Goal: Information Seeking & Learning: Learn about a topic

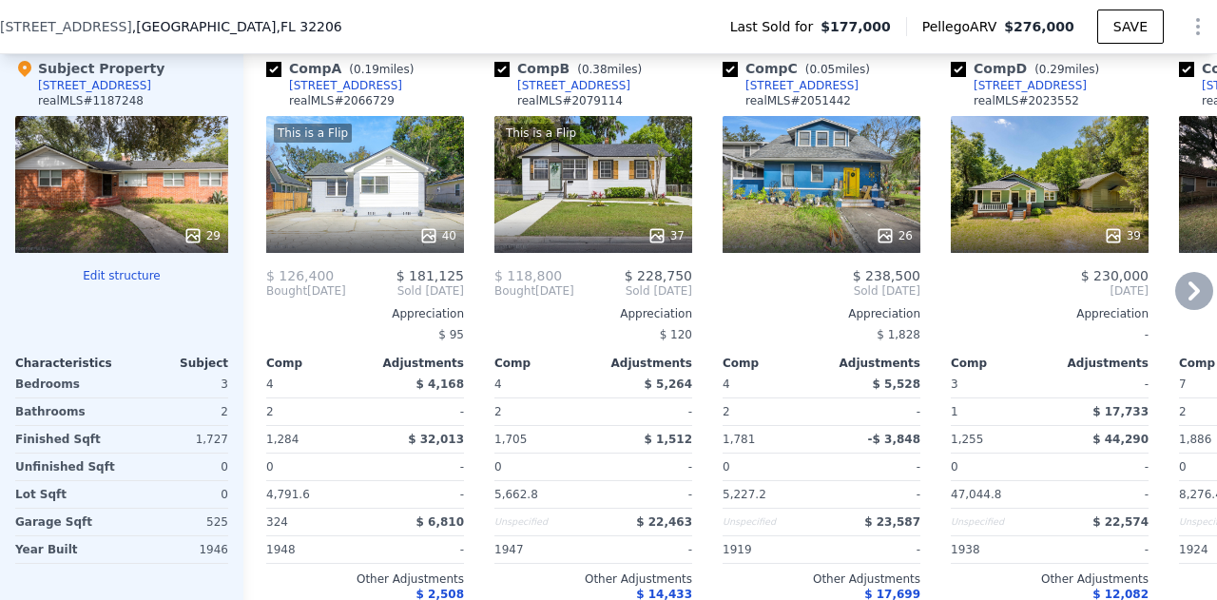
scroll to position [2256, 0]
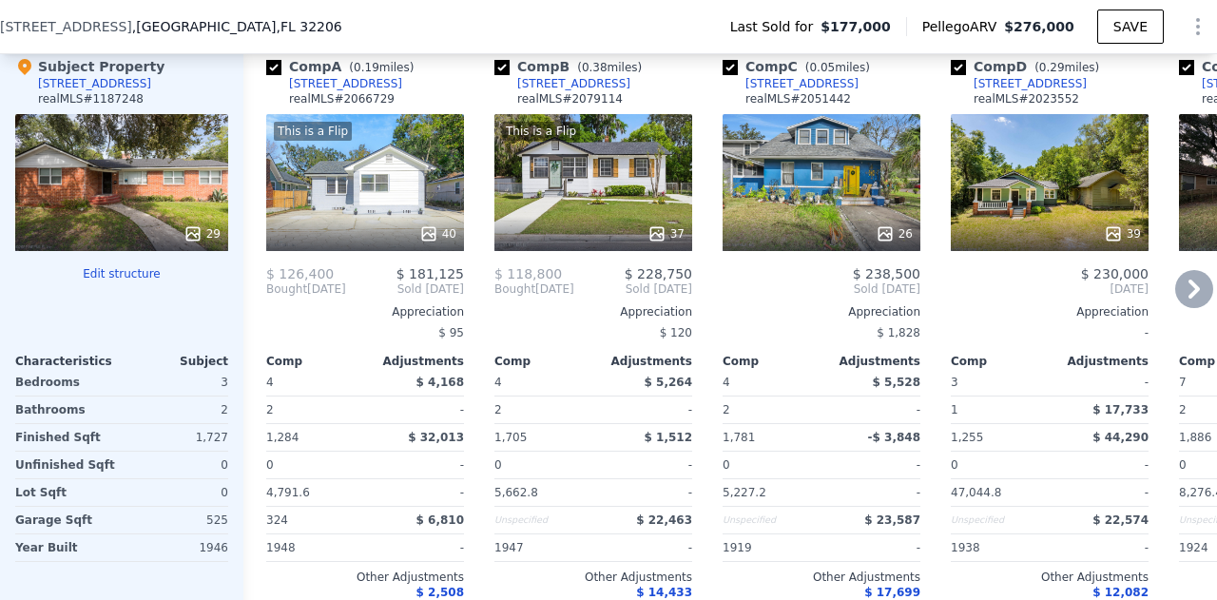
click at [772, 213] on div "26" at bounding box center [822, 182] width 198 height 137
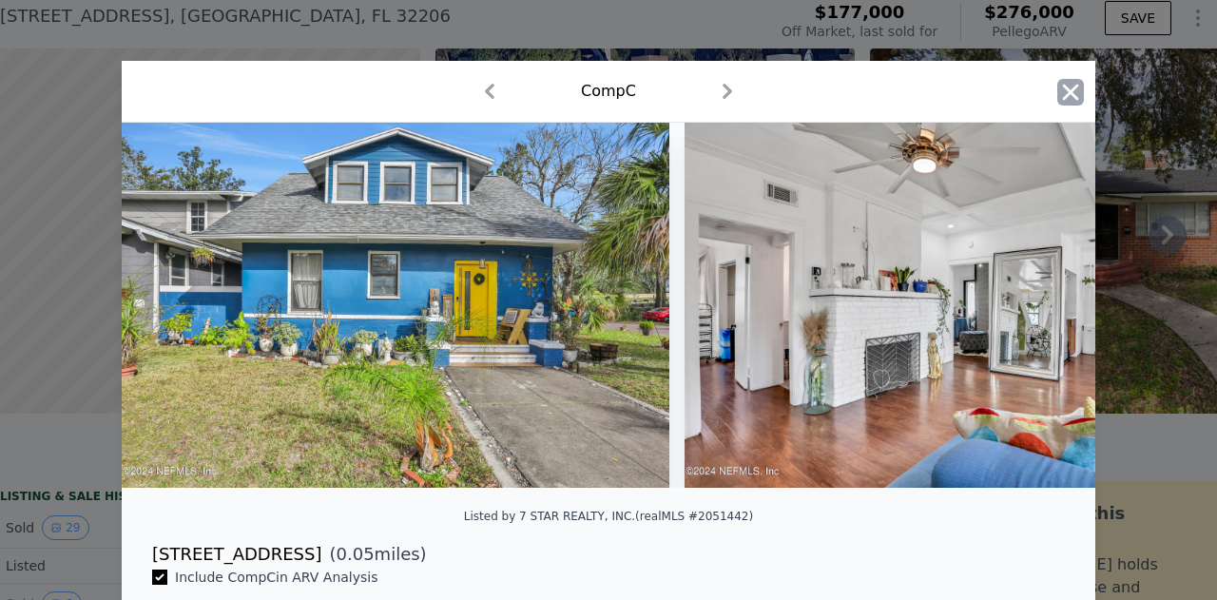
click at [1066, 86] on icon "button" at bounding box center [1070, 92] width 27 height 27
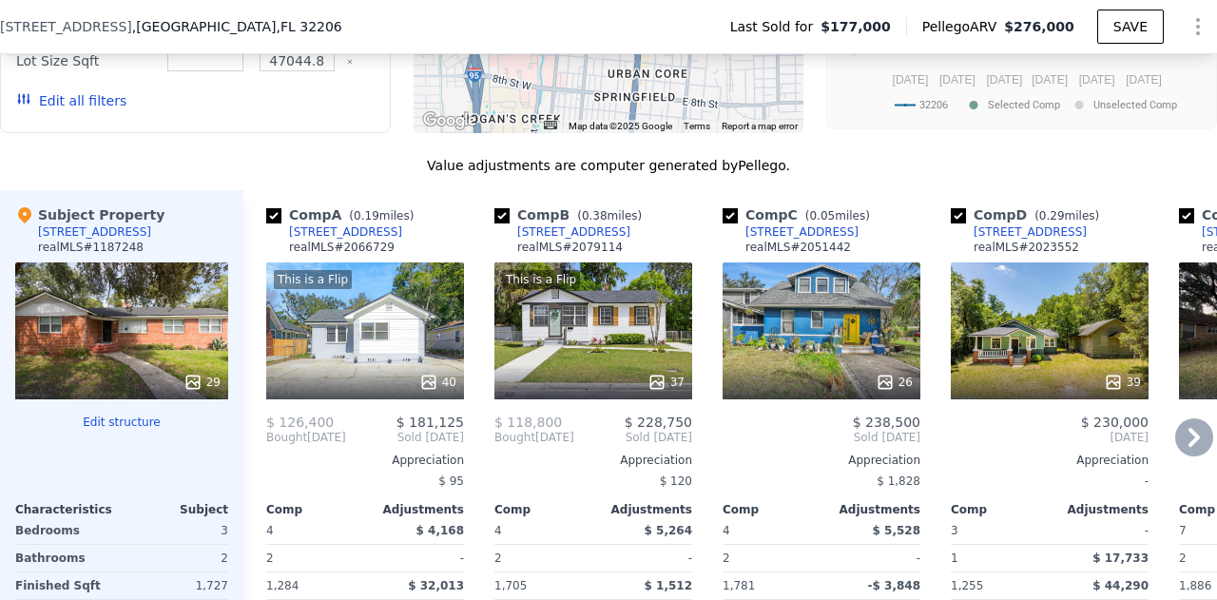
scroll to position [2208, 0]
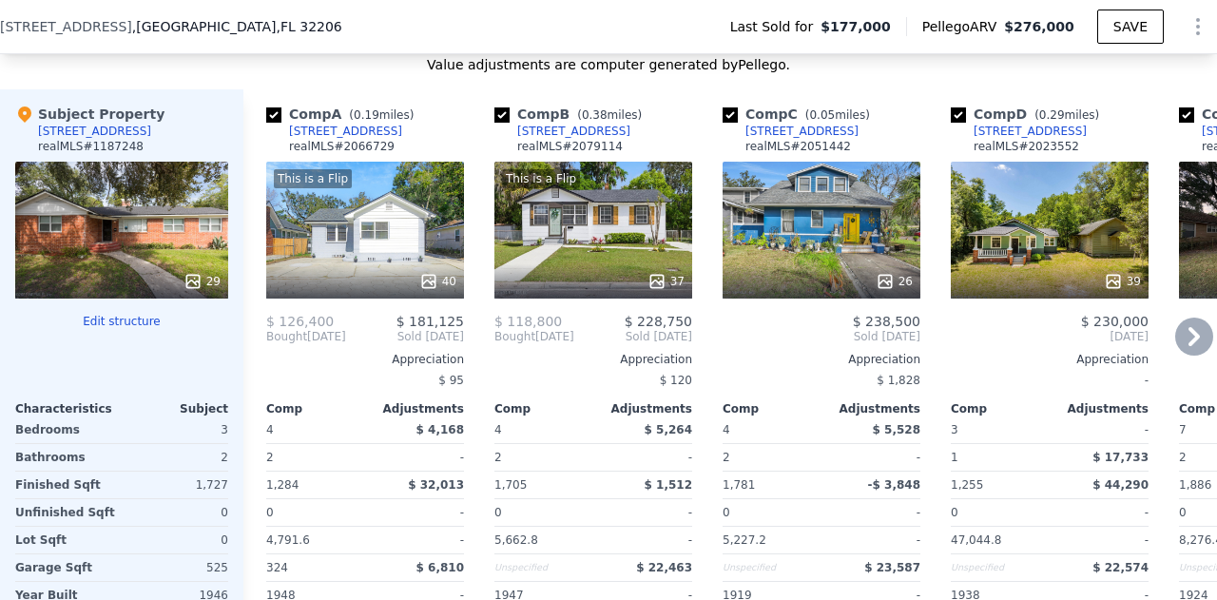
click at [787, 225] on div "26" at bounding box center [822, 230] width 198 height 137
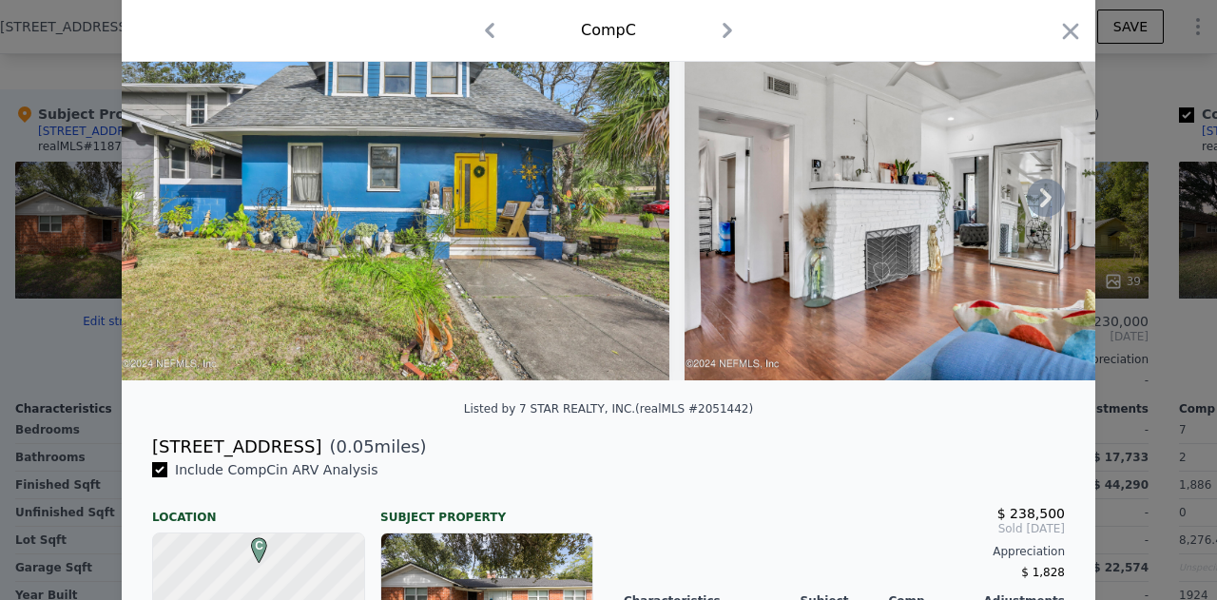
scroll to position [110, 0]
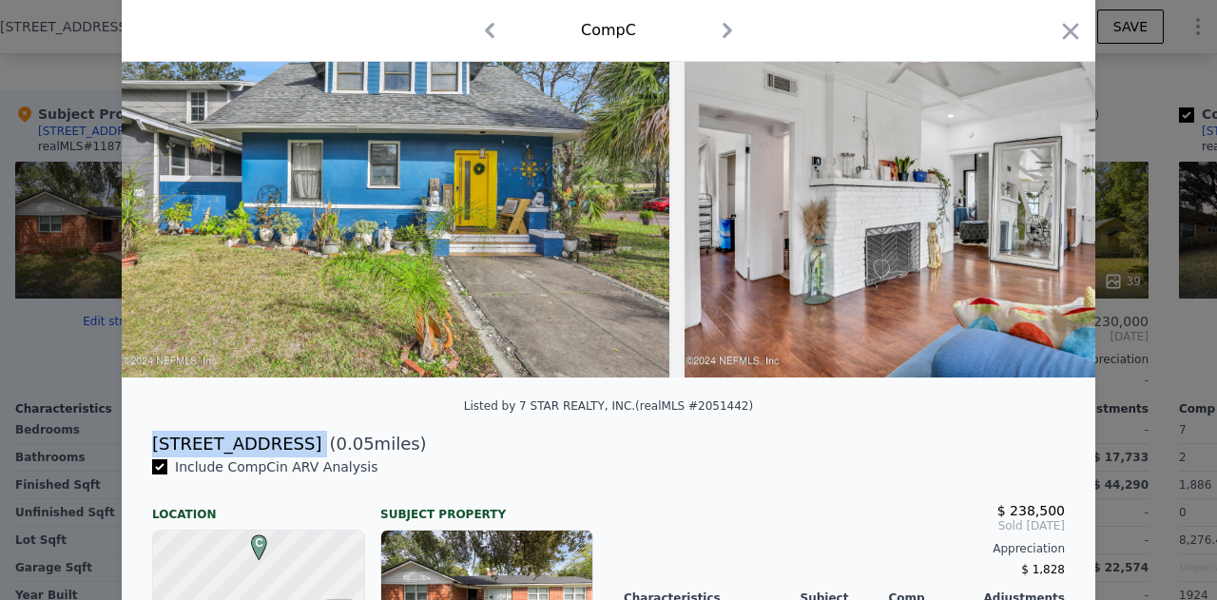
drag, startPoint x: 248, startPoint y: 462, endPoint x: 138, endPoint y: 454, distance: 110.6
click at [138, 454] on div "101 W 19th St ( 0.05 miles)" at bounding box center [608, 444] width 943 height 27
copy div "[STREET_ADDRESS]"
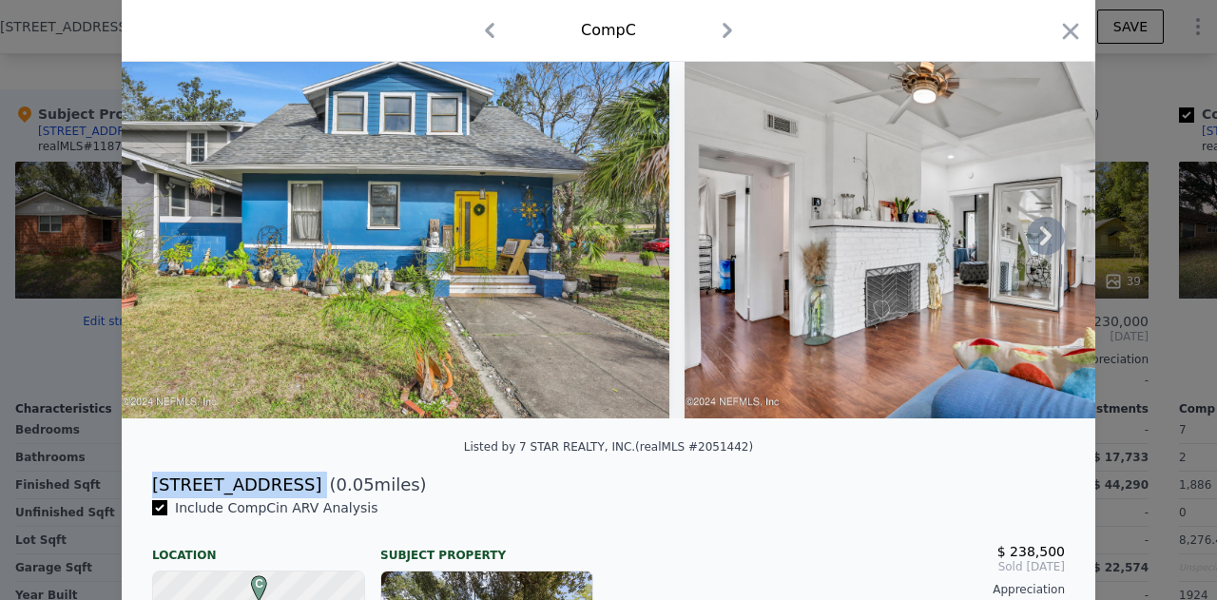
scroll to position [0, 0]
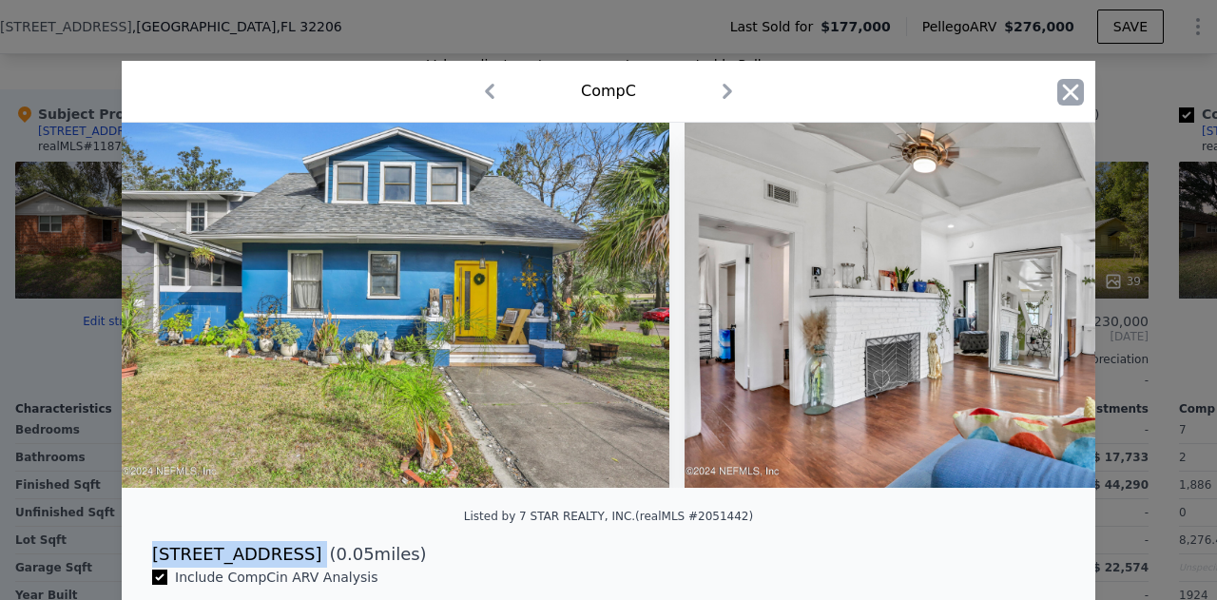
click at [1065, 89] on icon "button" at bounding box center [1071, 92] width 16 height 16
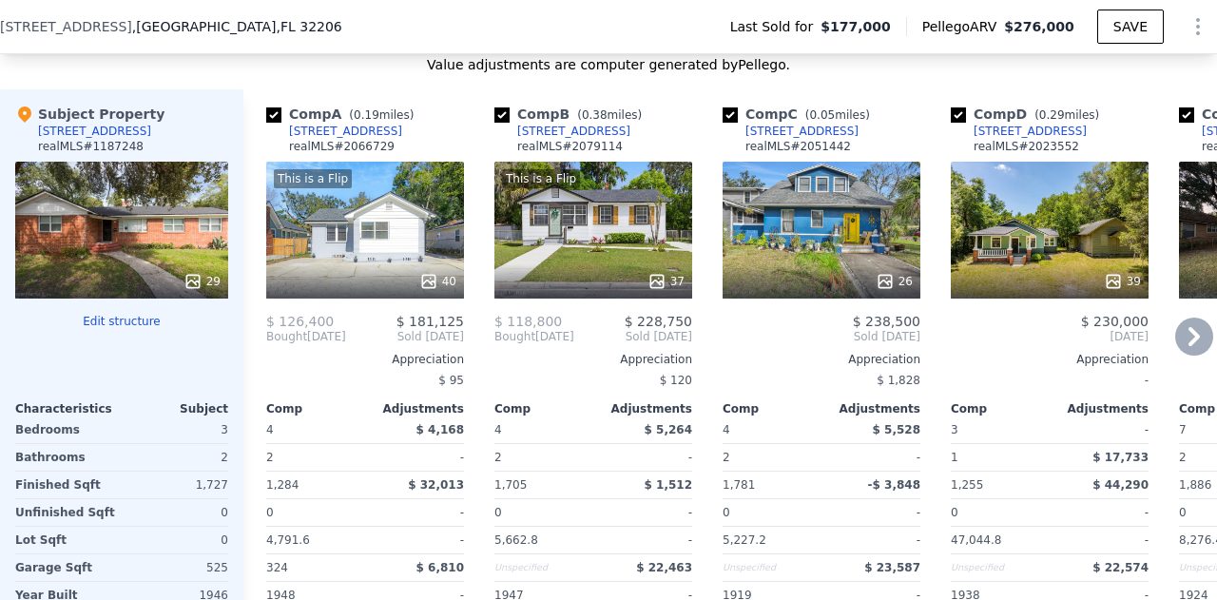
click at [814, 239] on div "26" at bounding box center [822, 230] width 198 height 137
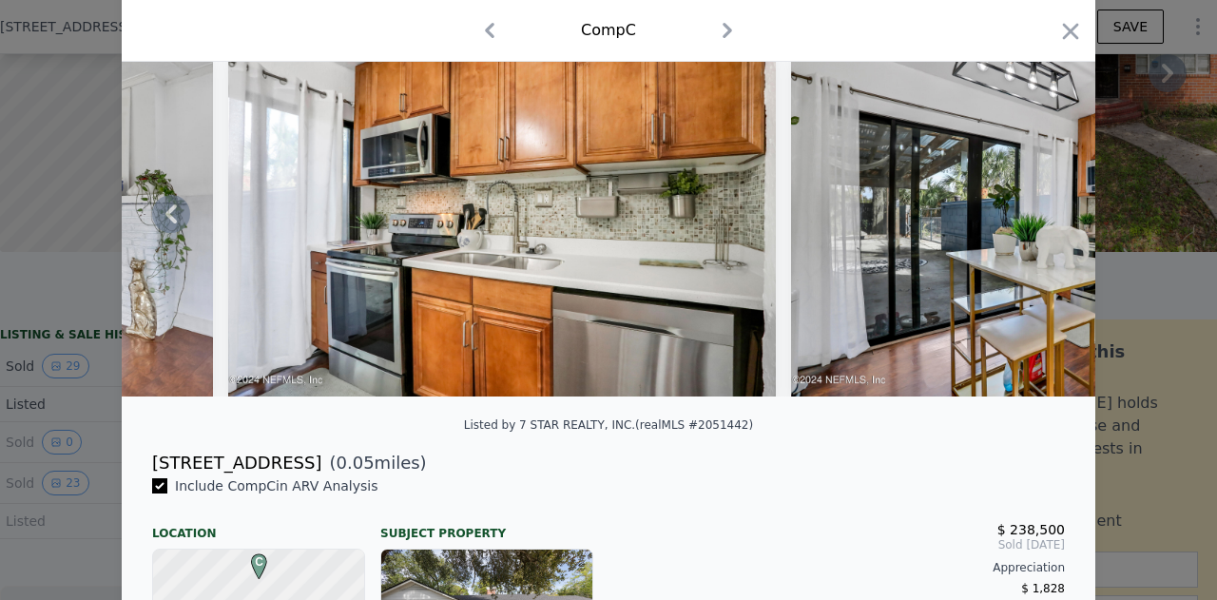
scroll to position [93, 0]
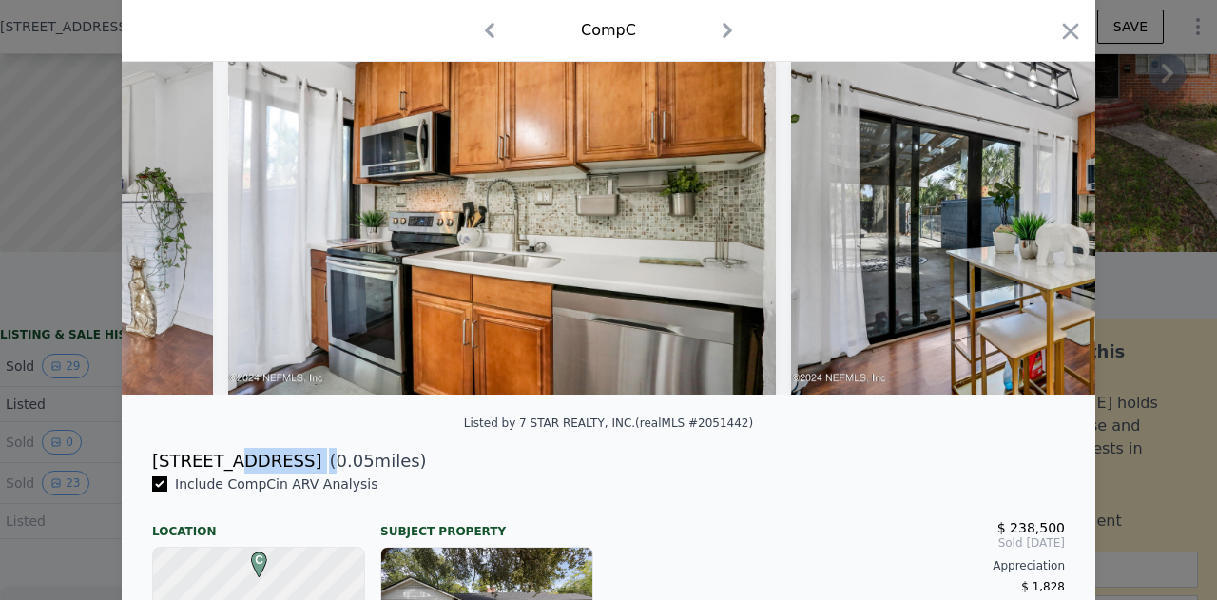
drag, startPoint x: 262, startPoint y: 480, endPoint x: 213, endPoint y: 478, distance: 48.5
click at [213, 475] on div "101 W 19th St ( 0.05 miles)" at bounding box center [608, 461] width 943 height 27
click at [337, 471] on span "0.05" at bounding box center [356, 461] width 38 height 20
drag, startPoint x: 245, startPoint y: 482, endPoint x: 143, endPoint y: 478, distance: 102.8
click at [143, 475] on div "101 W 19th St ( 0.05 miles)" at bounding box center [608, 461] width 943 height 27
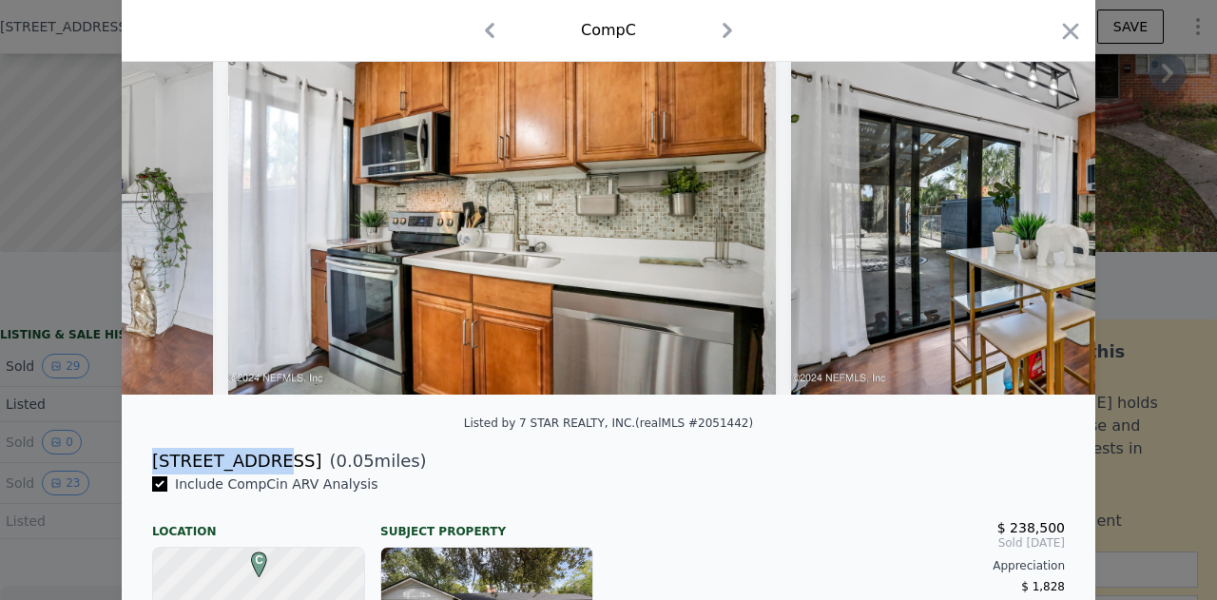
copy div "[STREET_ADDRESS]"
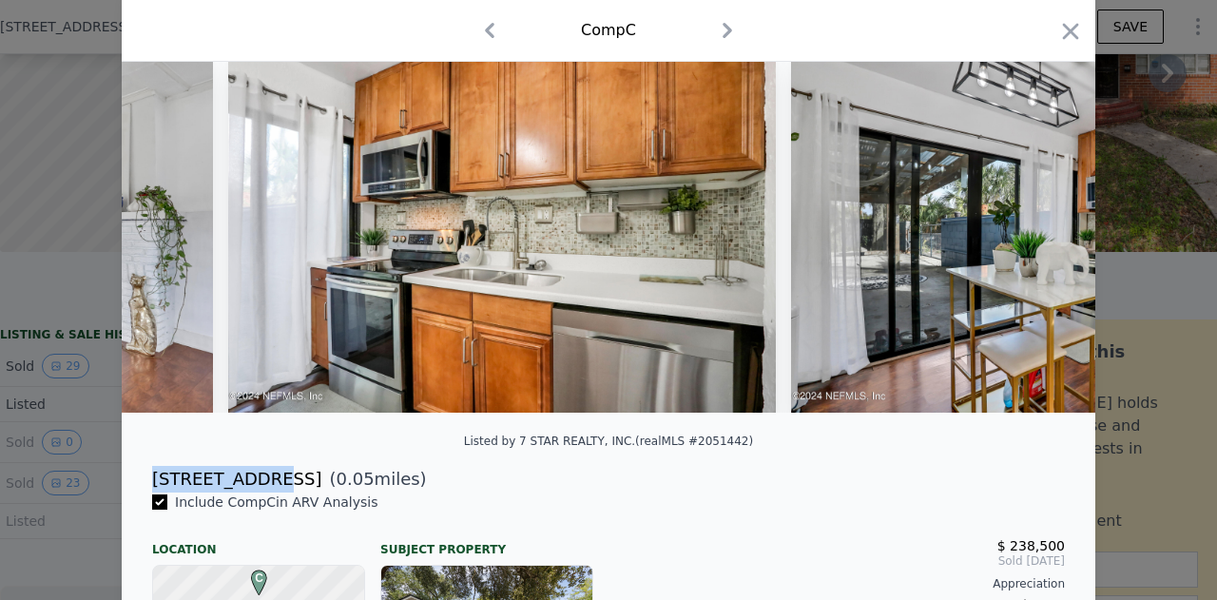
scroll to position [73, 0]
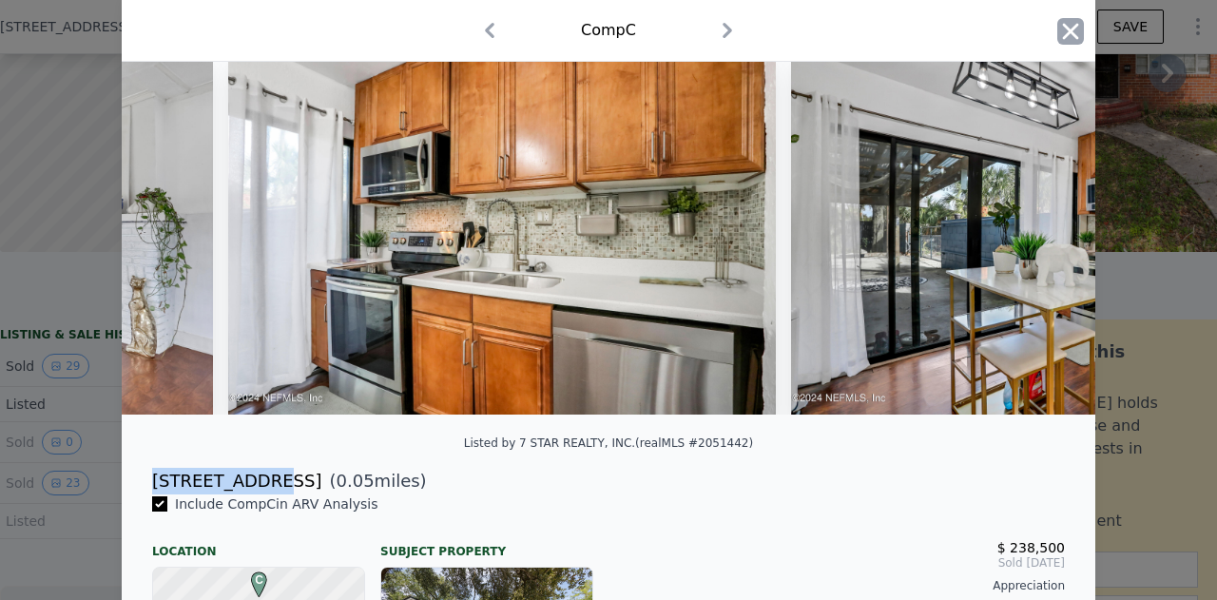
click at [1071, 39] on icon "button" at bounding box center [1071, 31] width 16 height 16
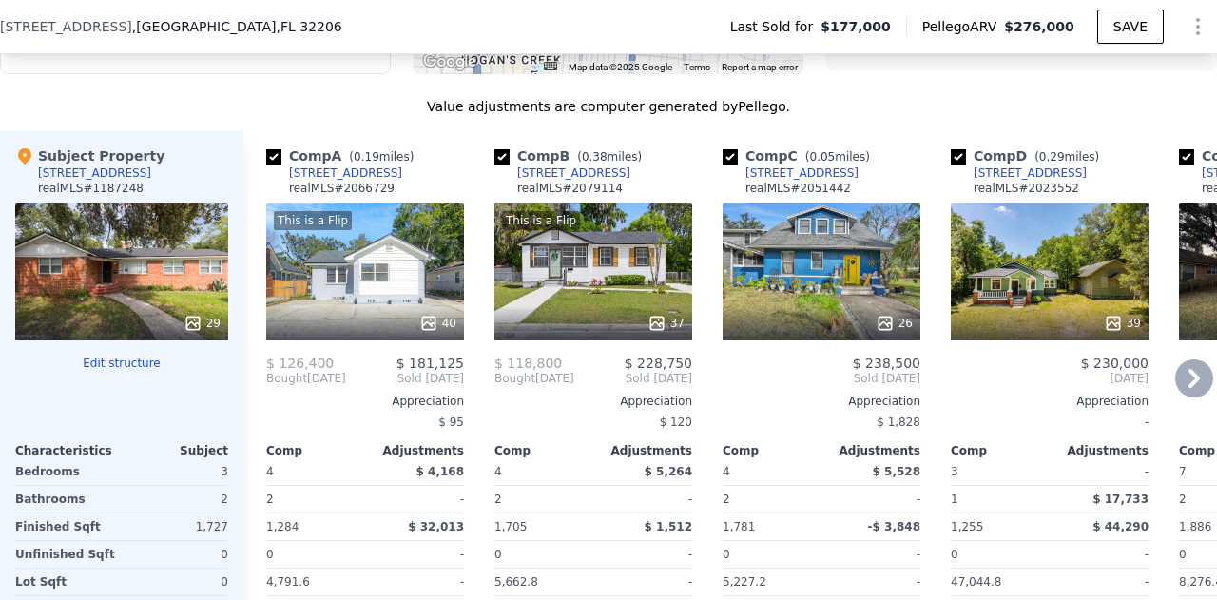
click at [546, 305] on div "This is a Flip 37" at bounding box center [594, 272] width 198 height 137
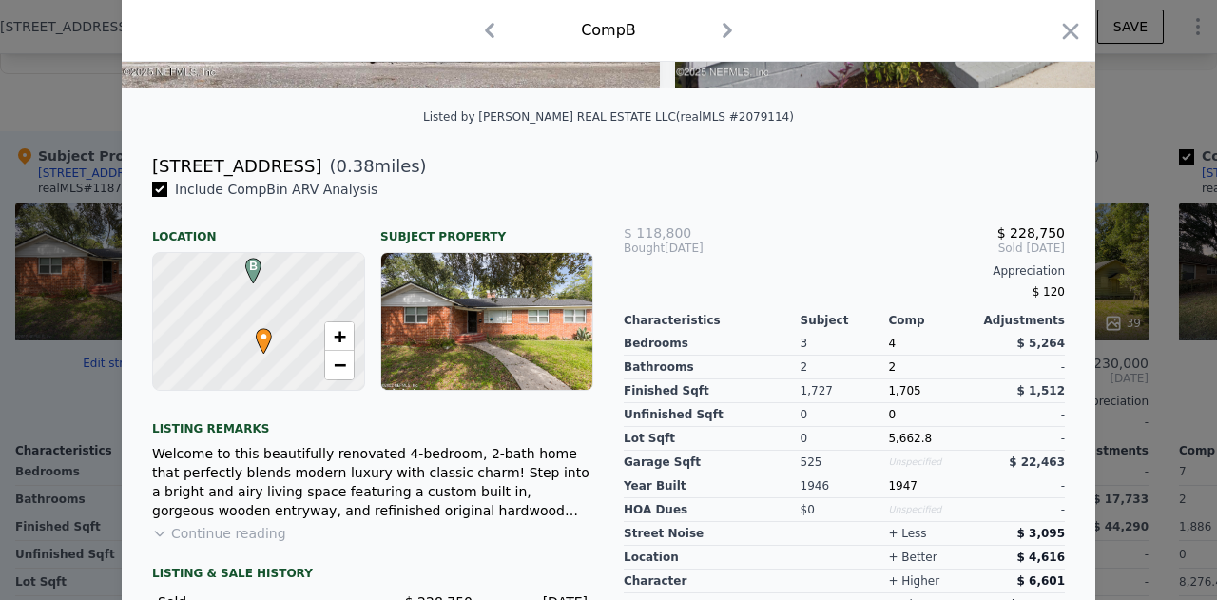
scroll to position [402, 0]
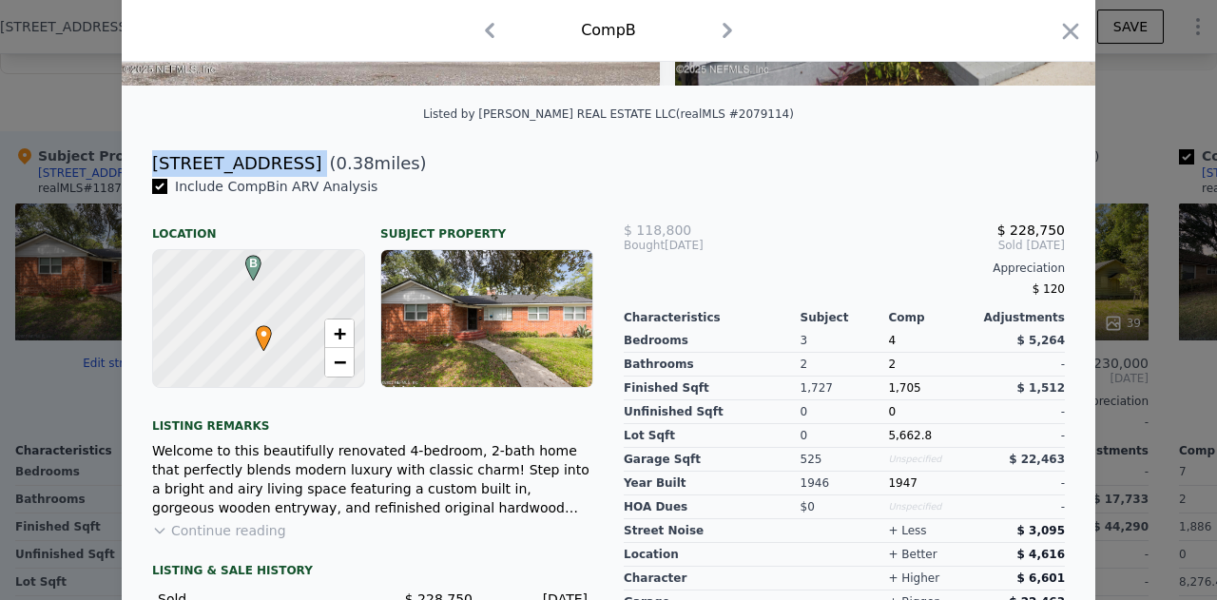
drag, startPoint x: 255, startPoint y: 161, endPoint x: 141, endPoint y: 165, distance: 114.2
click at [141, 165] on div "155 W 26th St ( 0.38 miles)" at bounding box center [608, 163] width 943 height 27
copy div "[STREET_ADDRESS]"
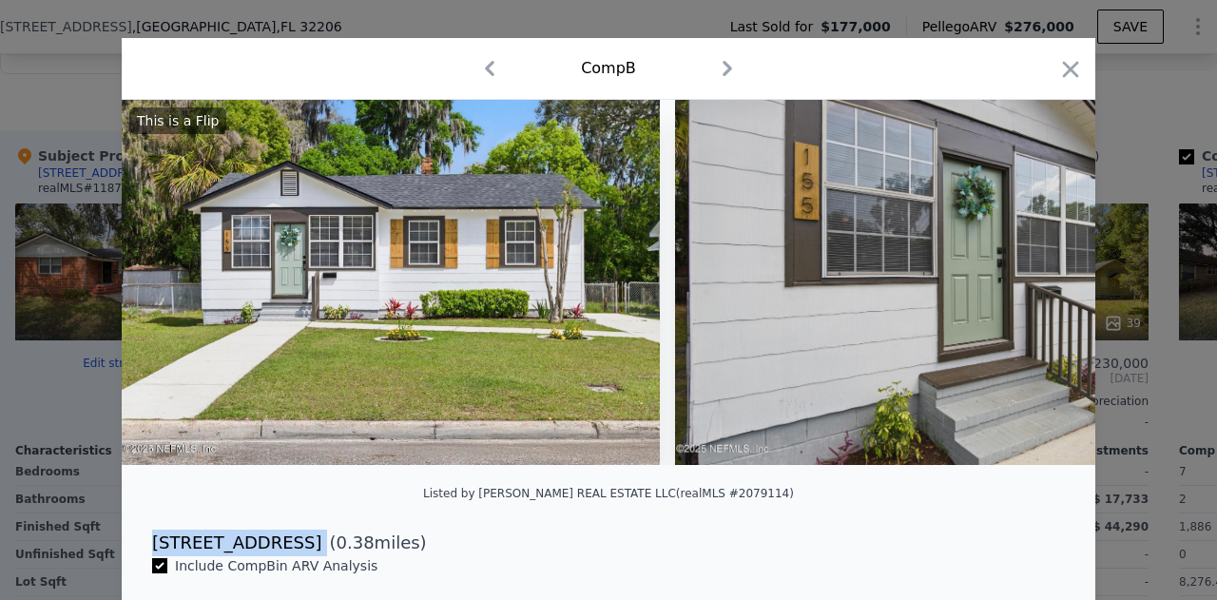
scroll to position [22, 0]
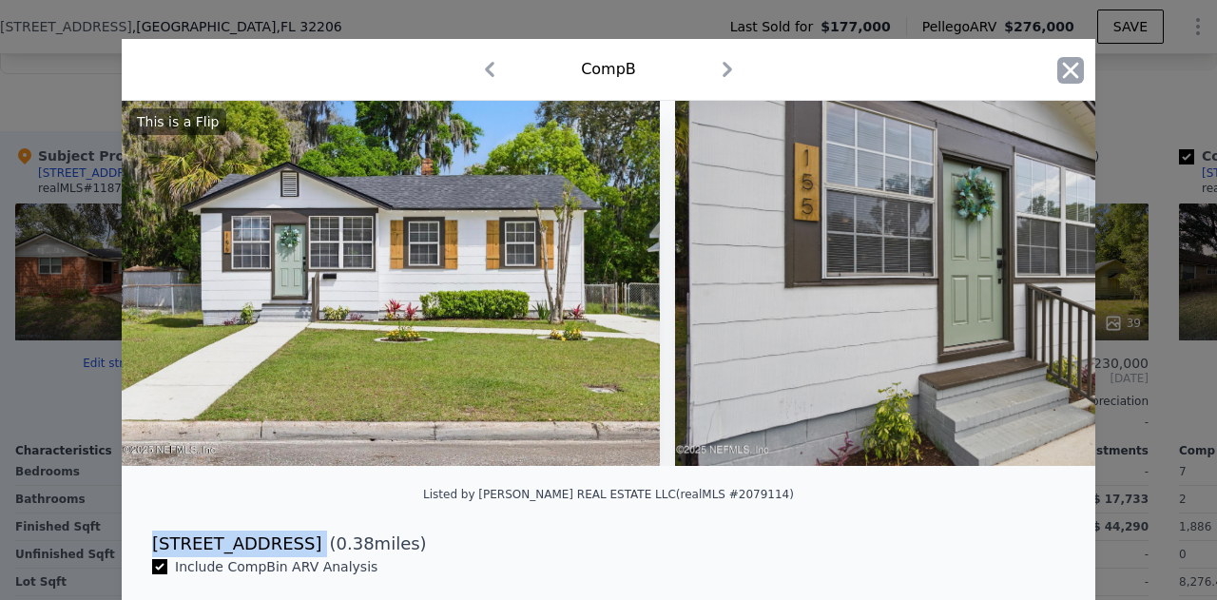
click at [1067, 81] on icon "button" at bounding box center [1070, 70] width 27 height 27
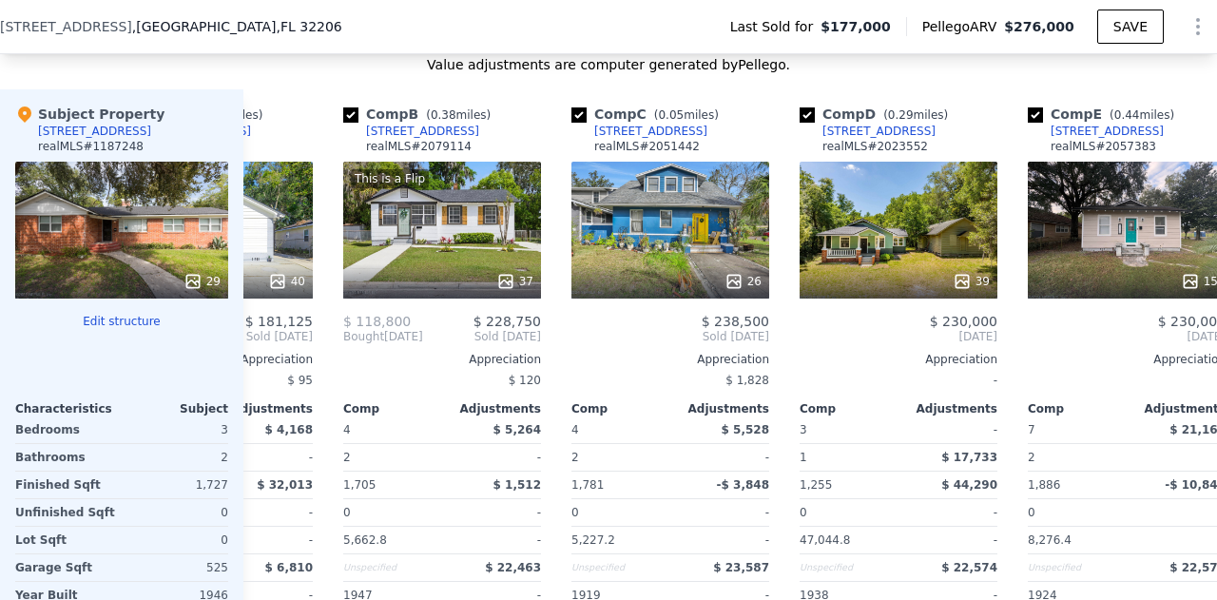
scroll to position [0, 152]
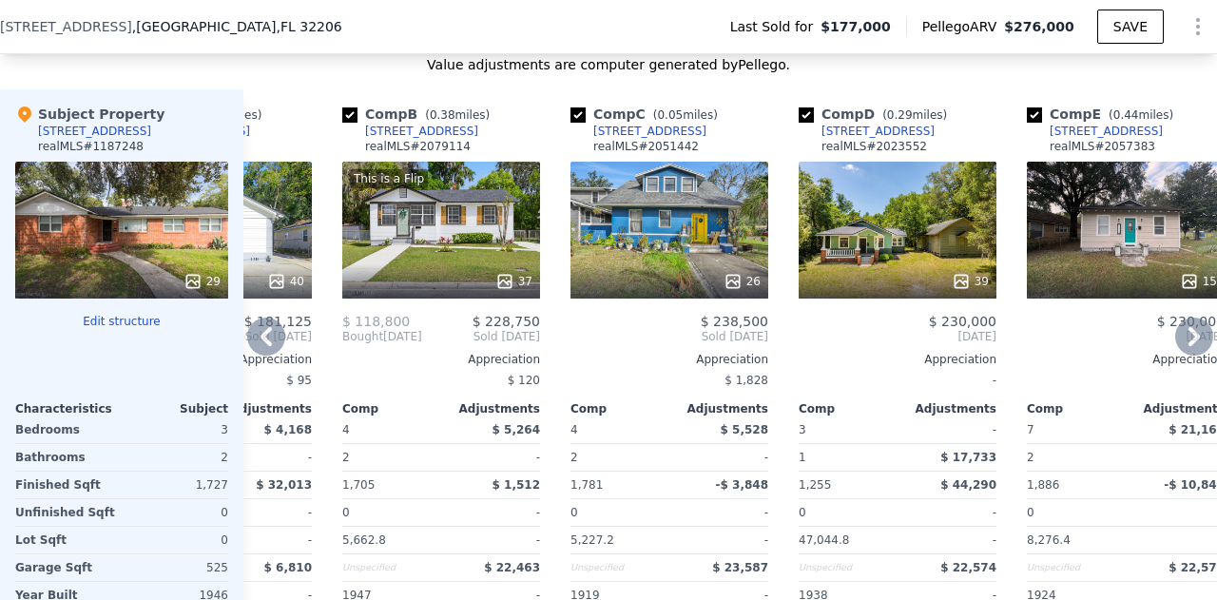
click at [623, 280] on div "26" at bounding box center [670, 281] width 182 height 19
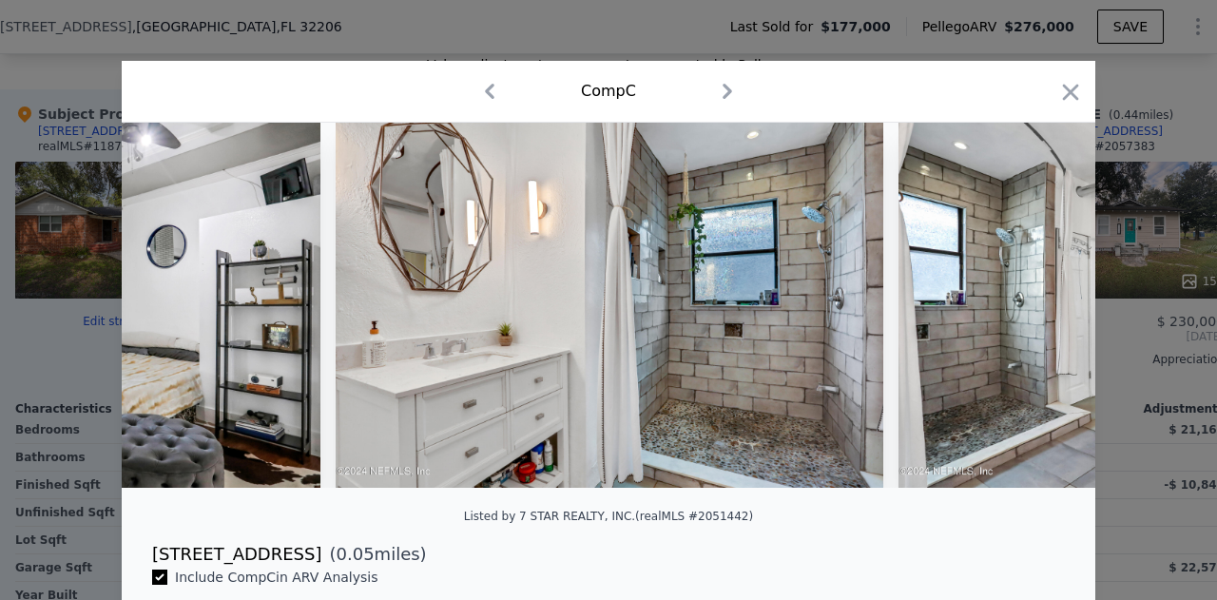
scroll to position [0, 5717]
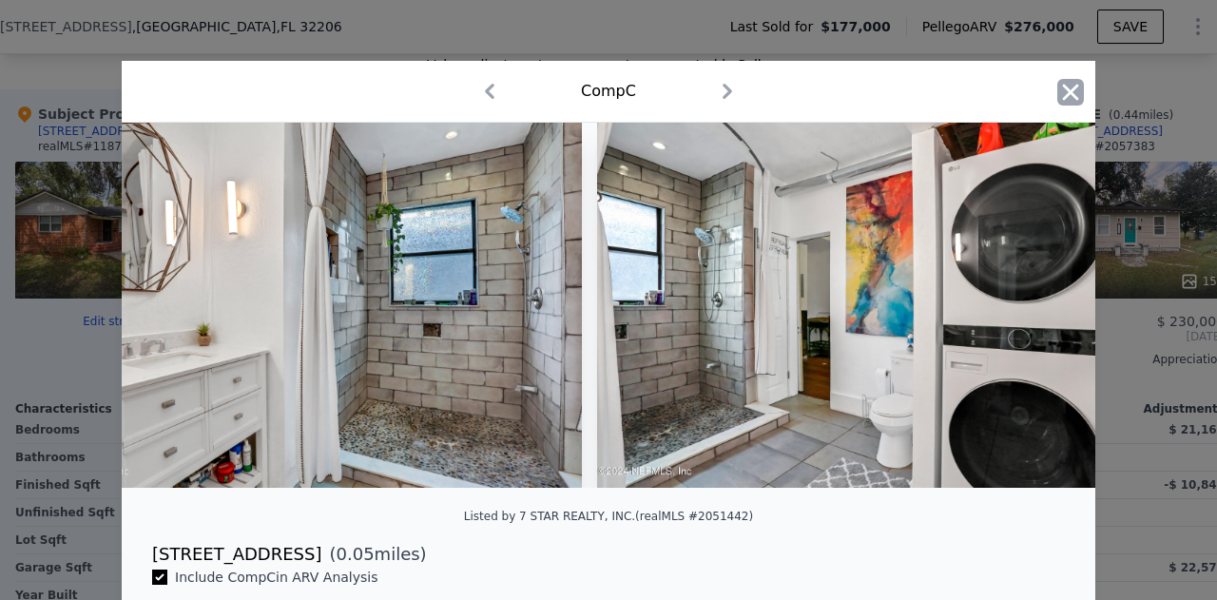
click at [1062, 96] on icon "button" at bounding box center [1070, 92] width 27 height 27
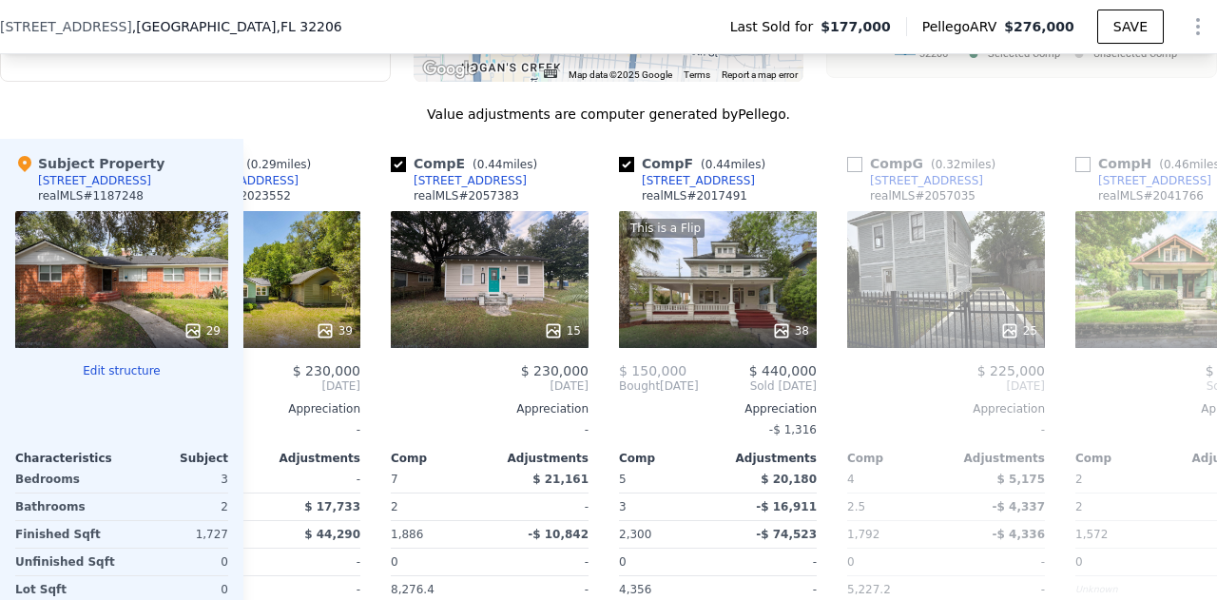
scroll to position [0, 794]
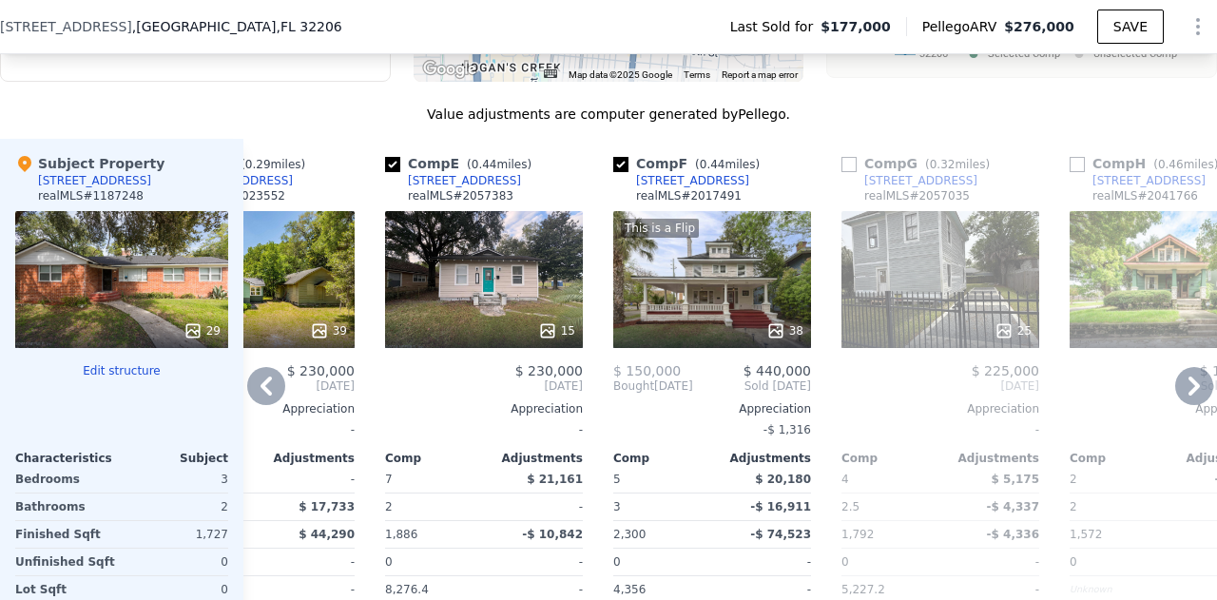
click at [993, 288] on div "25" at bounding box center [941, 279] width 198 height 137
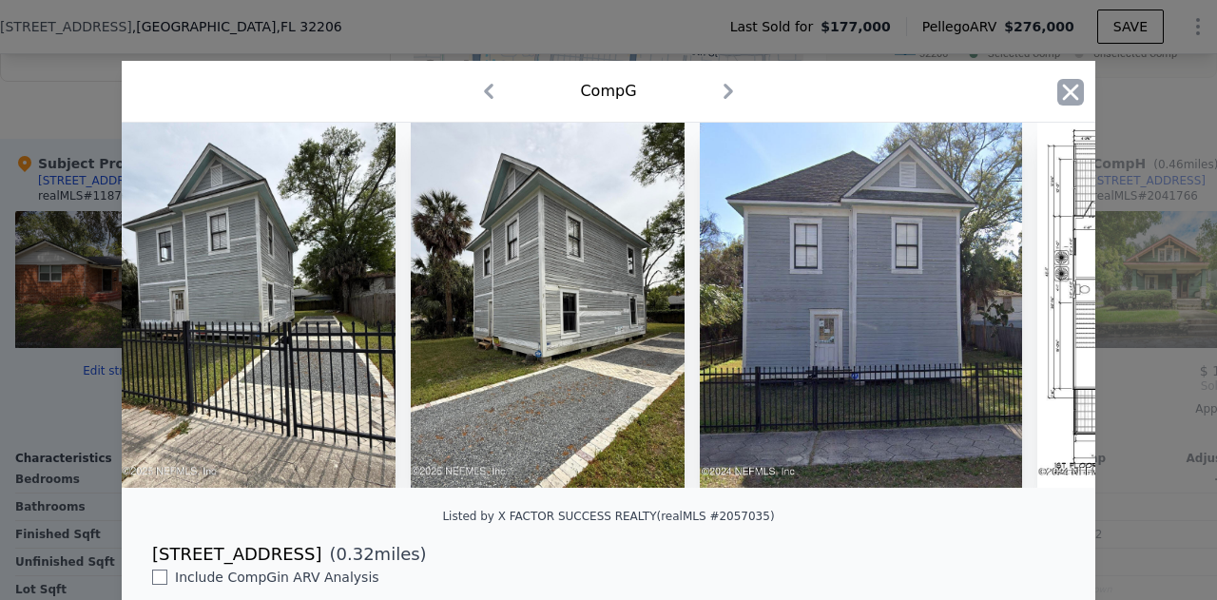
click at [1068, 97] on icon "button" at bounding box center [1071, 92] width 16 height 16
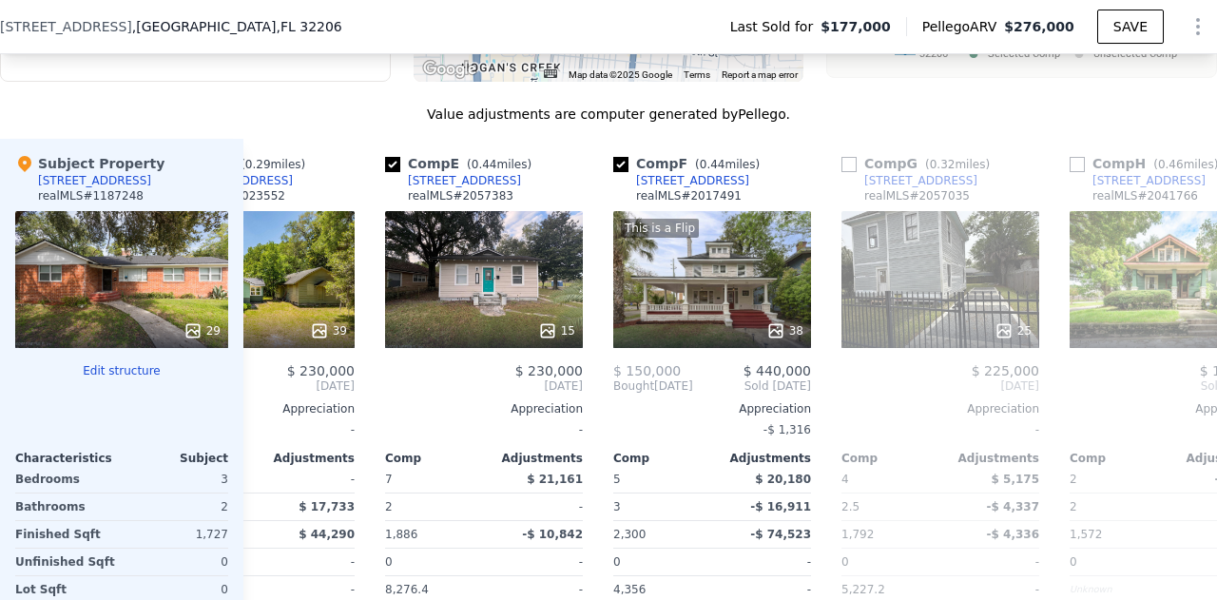
scroll to position [0, 1057]
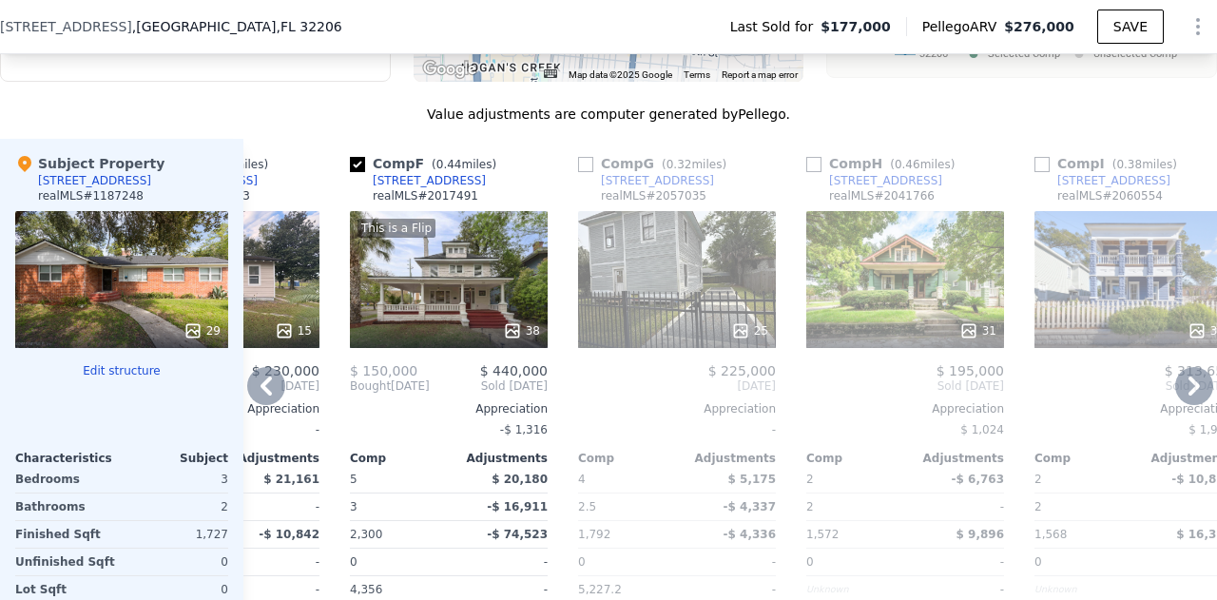
click at [706, 299] on div "25" at bounding box center [677, 279] width 198 height 137
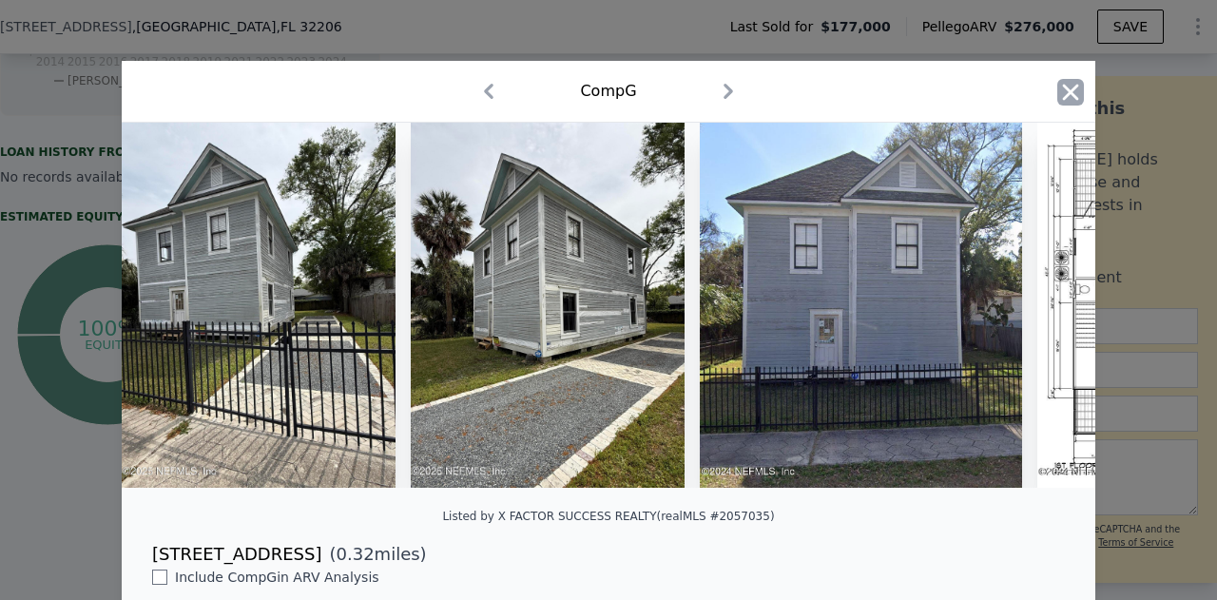
click at [1069, 90] on icon "button" at bounding box center [1070, 92] width 27 height 27
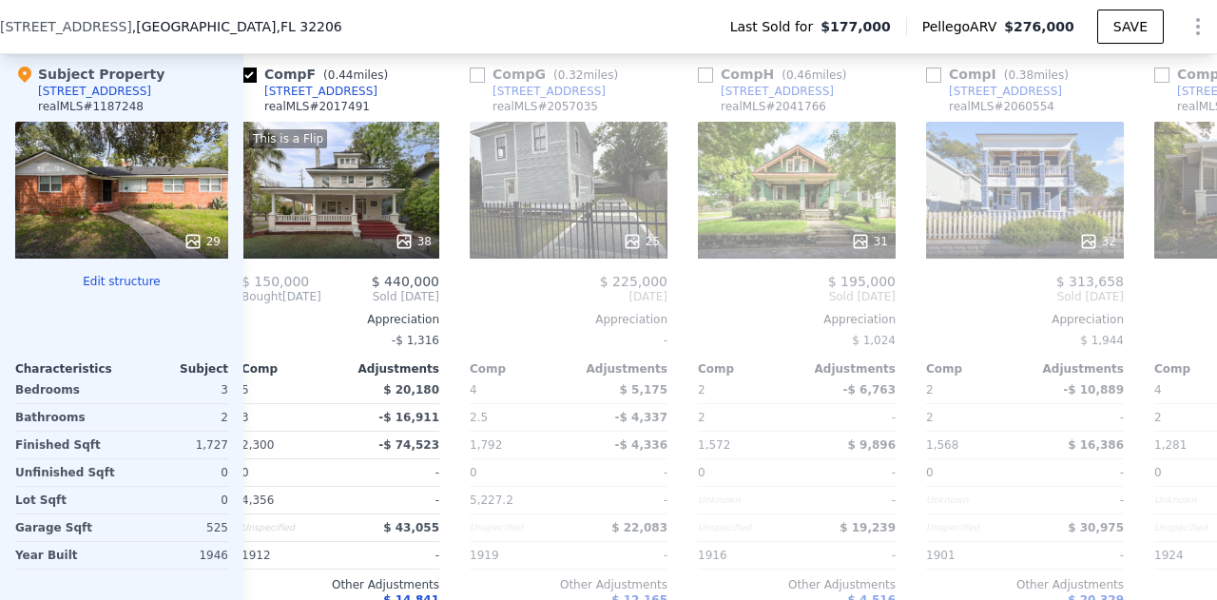
scroll to position [0, 1167]
